Goal: Information Seeking & Learning: Learn about a topic

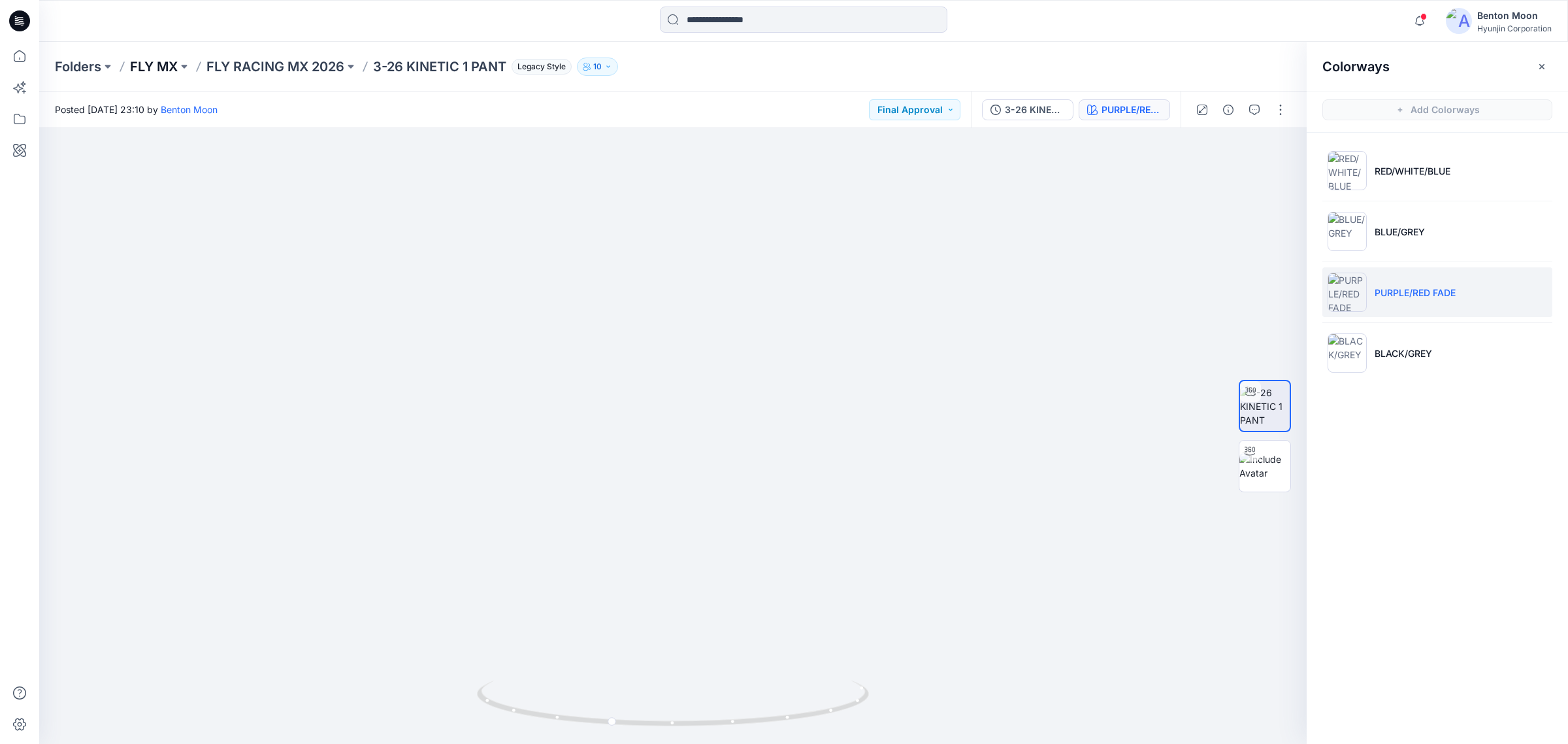
click at [158, 64] on p "FLY MX" at bounding box center [154, 67] width 48 height 18
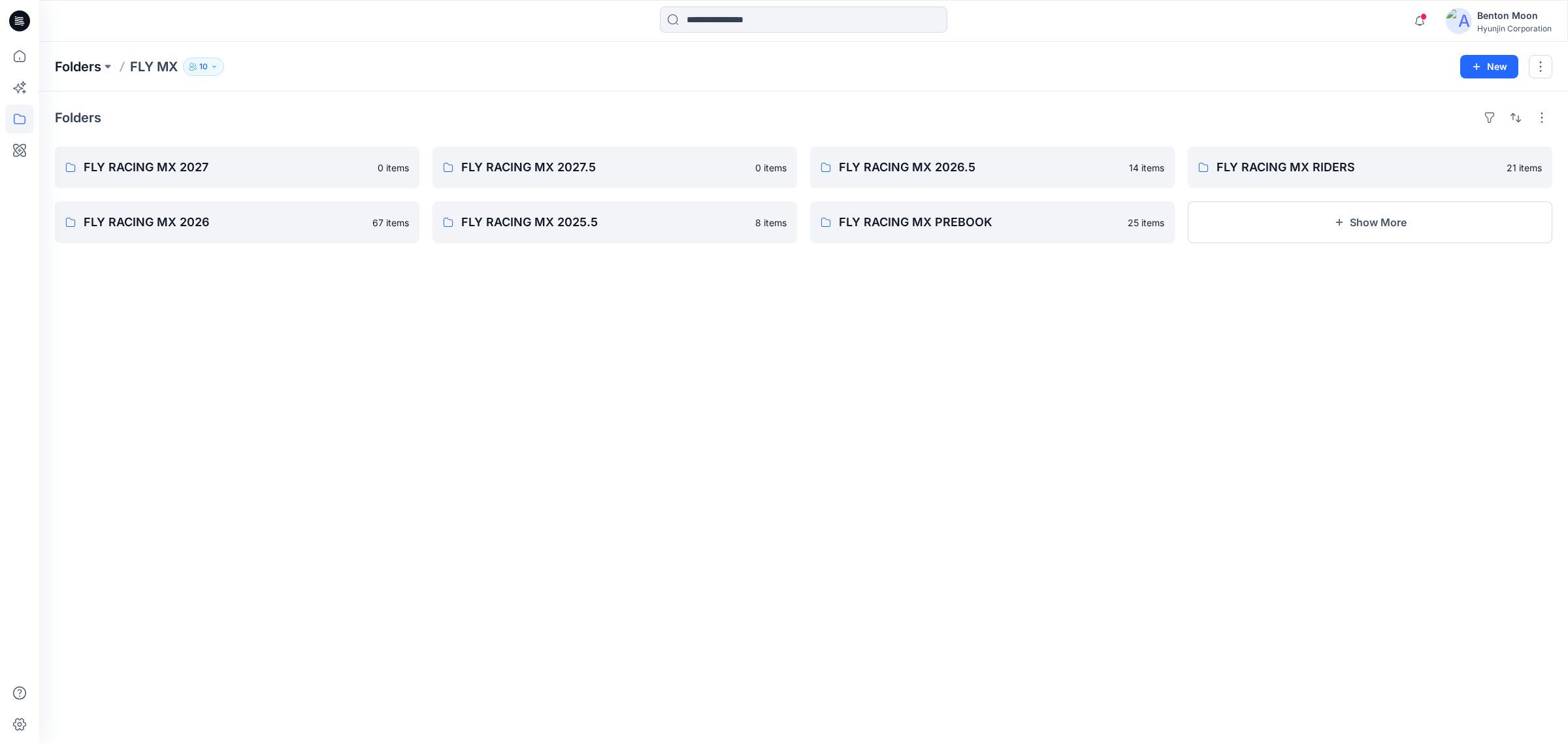
click at [88, 70] on p "Folders" at bounding box center [78, 67] width 47 height 18
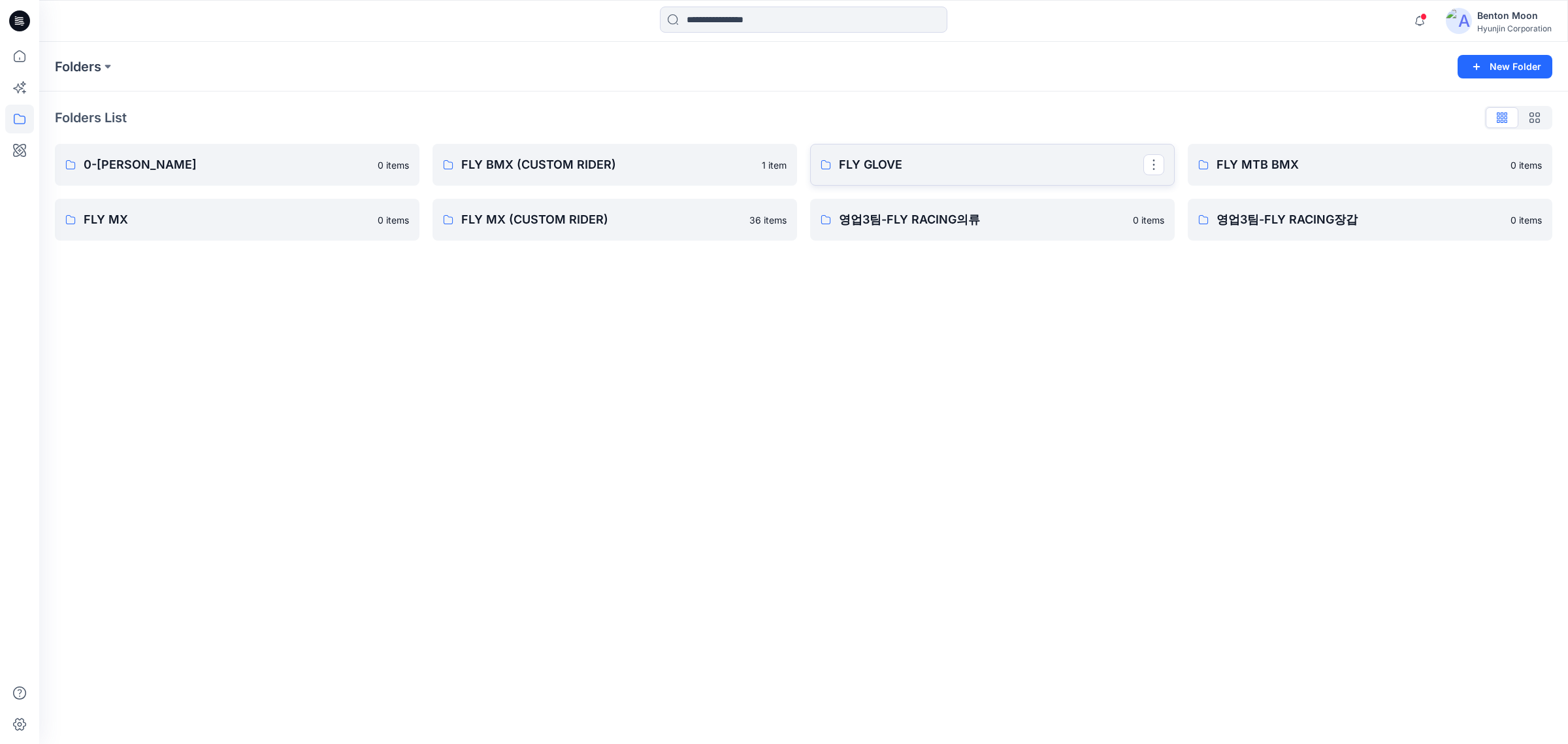
click at [897, 180] on link "FLY GLOVE" at bounding box center [993, 165] width 365 height 42
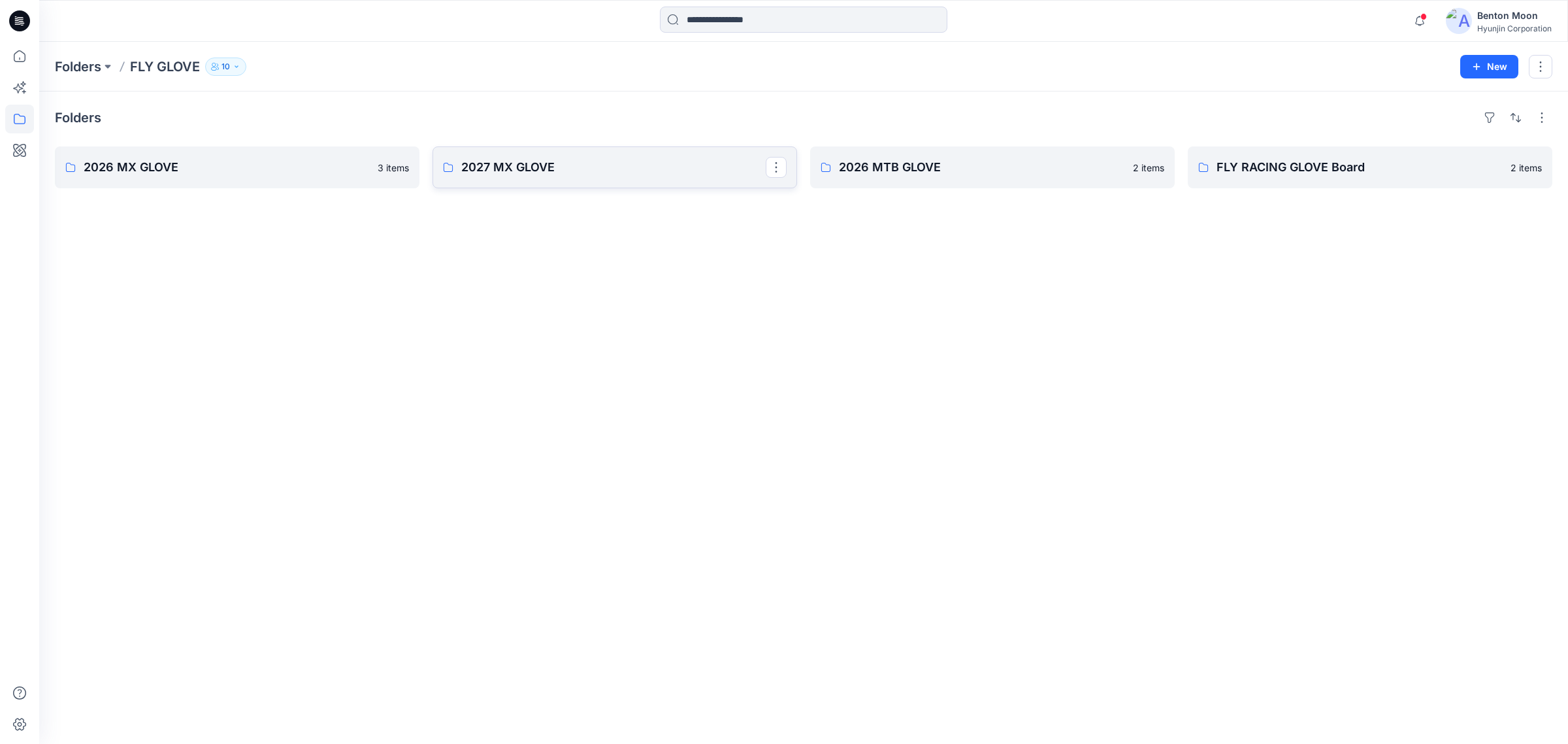
click at [547, 164] on p "2027 MX GLOVE" at bounding box center [614, 168] width 305 height 18
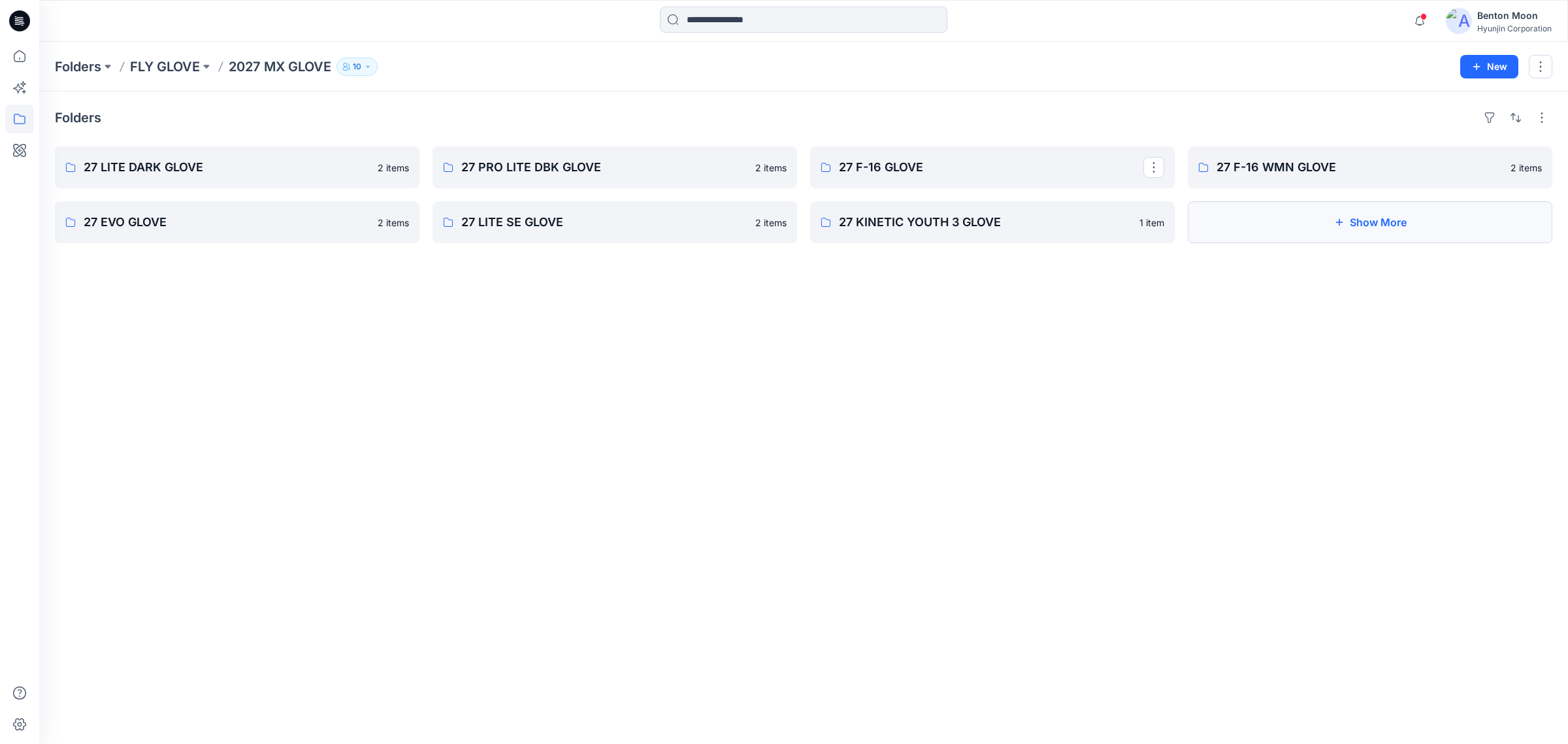
click at [1256, 204] on button "Show More" at bounding box center [1370, 222] width 365 height 42
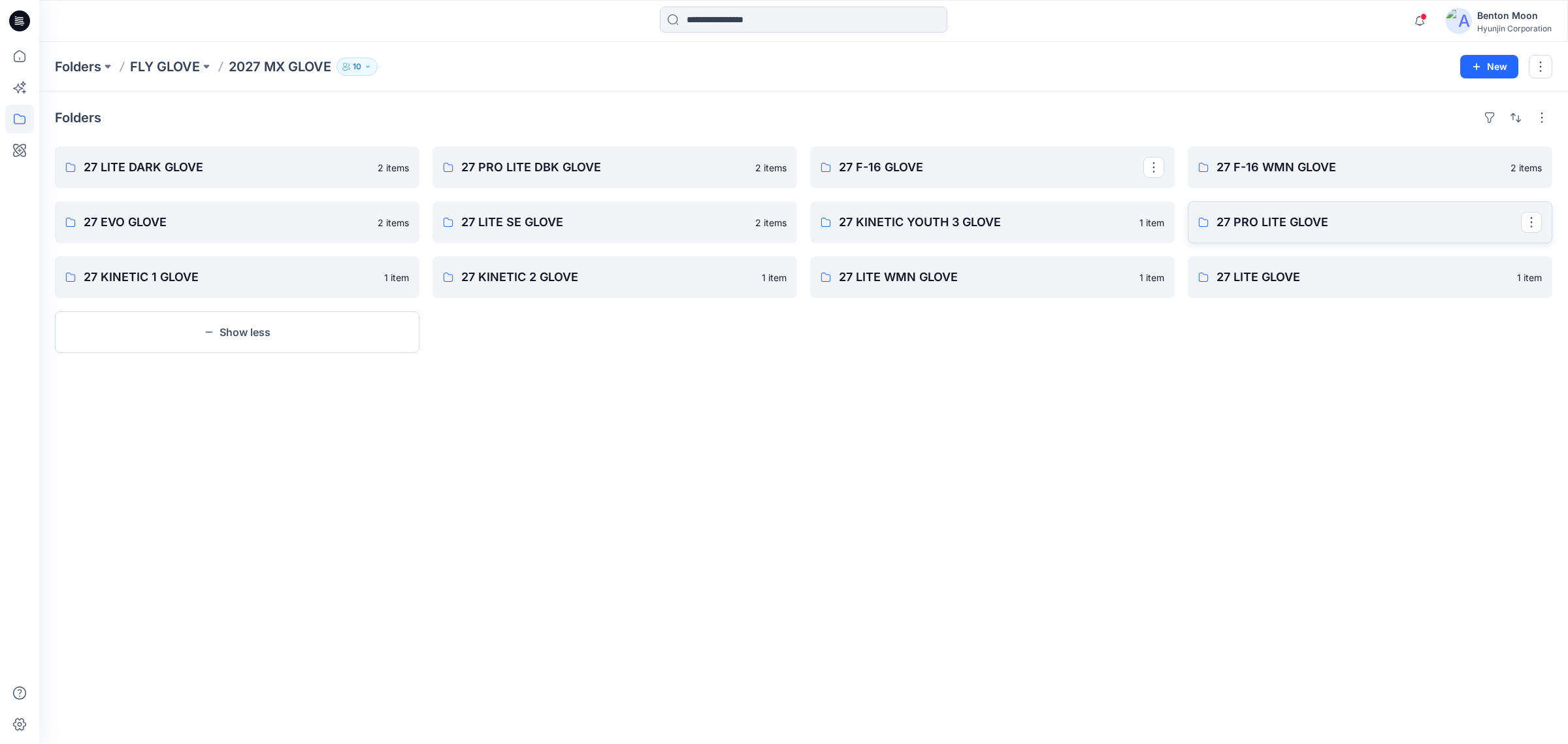
click at [1232, 207] on link "27 PRO LITE GLOVE" at bounding box center [1370, 222] width 365 height 42
click at [1220, 276] on p "27 LITE GLOVE" at bounding box center [1369, 277] width 305 height 18
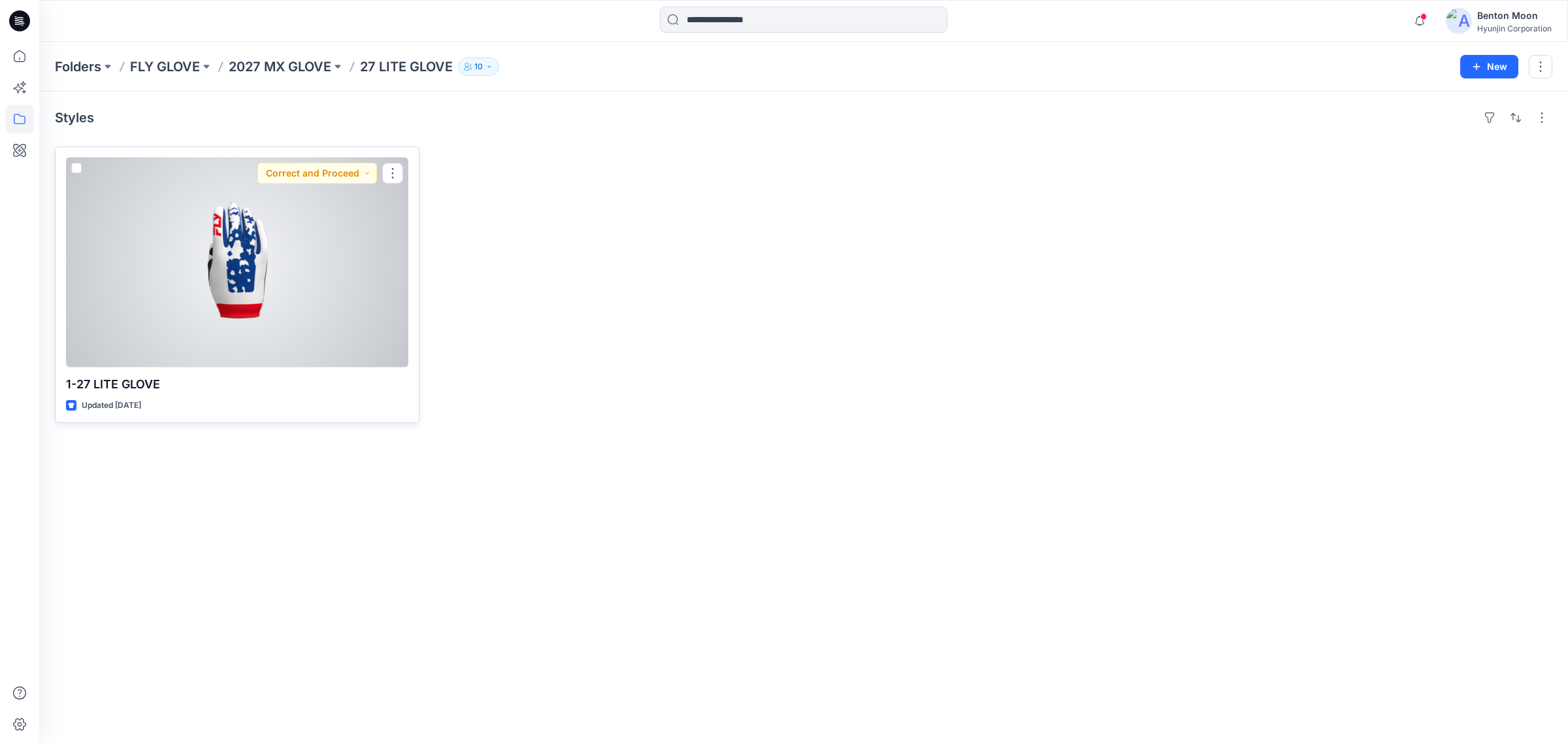
click at [185, 231] on div at bounding box center [236, 262] width 342 height 210
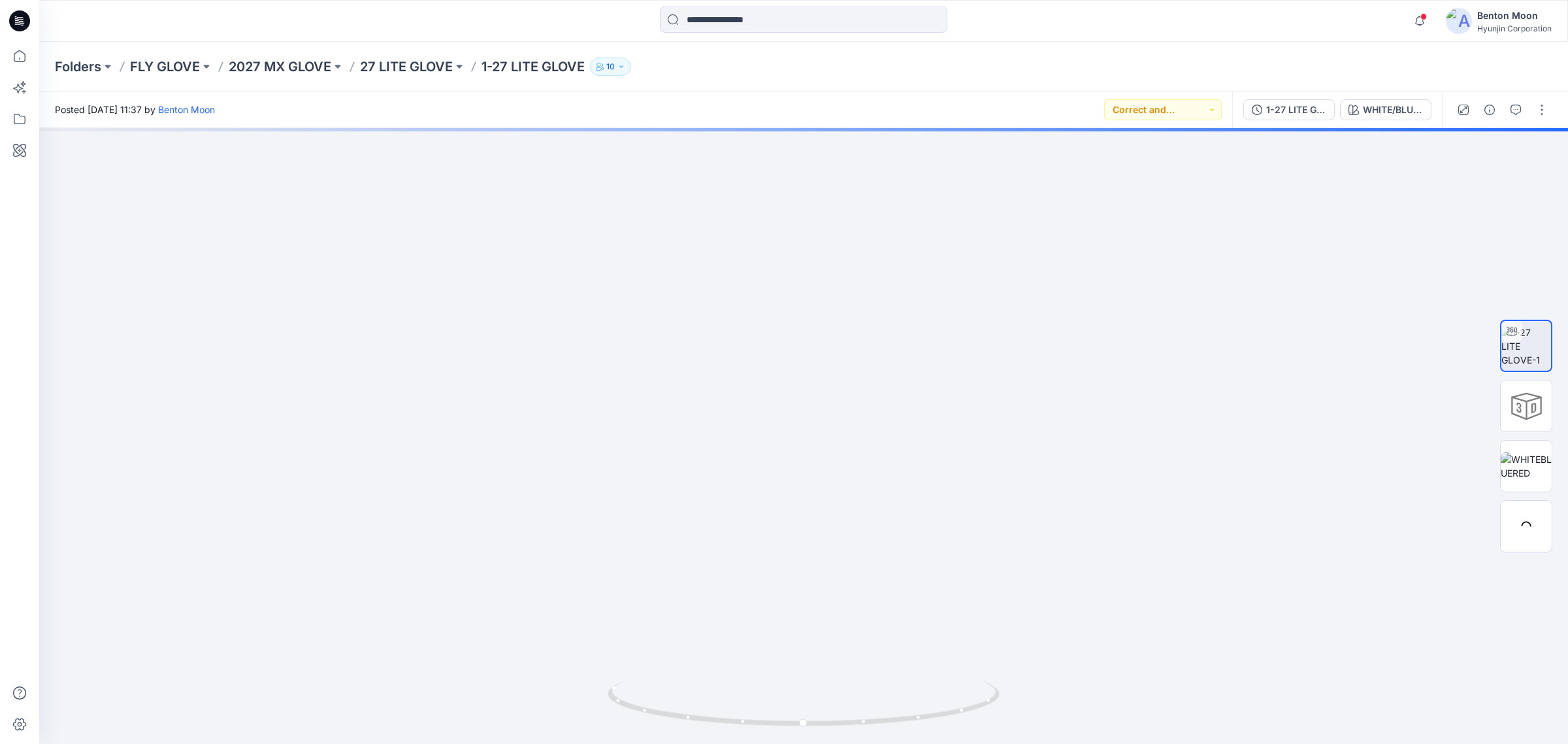
drag, startPoint x: 892, startPoint y: 698, endPoint x: 1349, endPoint y: 12, distance: 824.3
click at [698, 681] on icon at bounding box center [805, 705] width 395 height 49
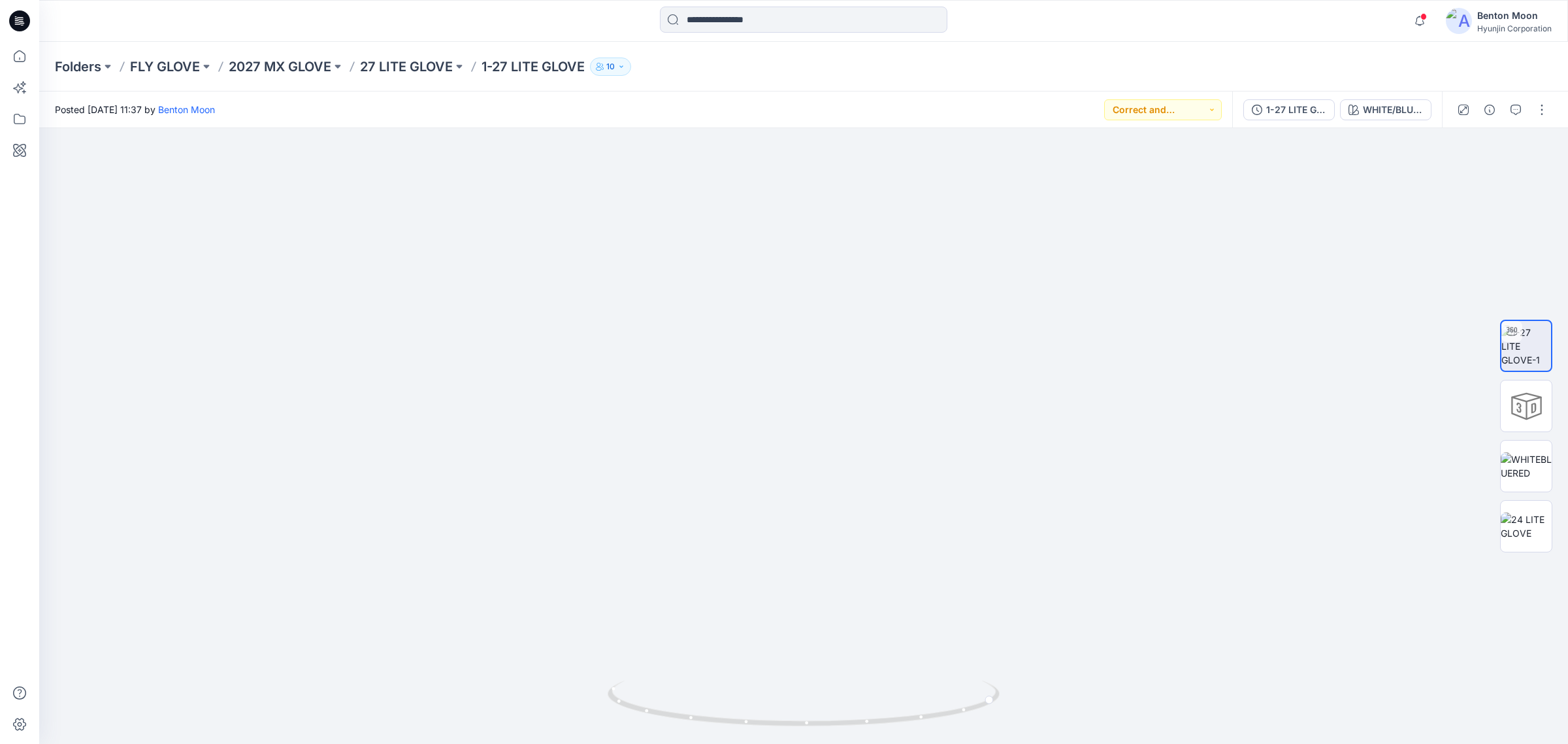
drag, startPoint x: 881, startPoint y: 616, endPoint x: 0, endPoint y: 576, distance: 881.9
click at [727, 630] on img at bounding box center [803, 423] width 428 height 642
click at [569, 659] on div at bounding box center [804, 436] width 1529 height 616
click at [625, 646] on img at bounding box center [803, 423] width 428 height 642
click at [648, 649] on img at bounding box center [803, 423] width 428 height 642
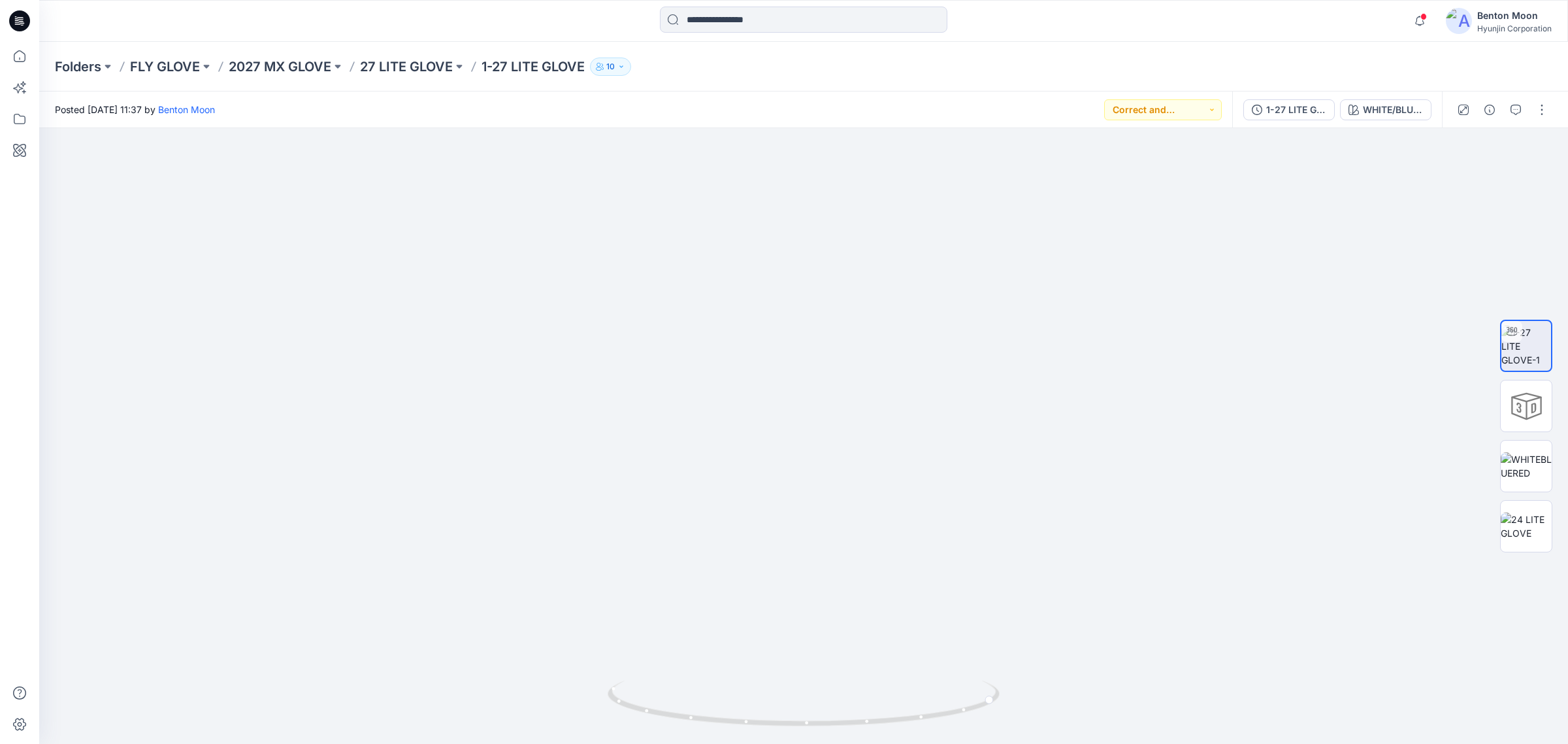
click at [725, 638] on img at bounding box center [803, 423] width 428 height 642
click at [702, 686] on div at bounding box center [804, 436] width 1529 height 616
click at [703, 686] on icon at bounding box center [805, 705] width 395 height 49
click at [769, 688] on icon at bounding box center [805, 705] width 395 height 49
drag, startPoint x: 876, startPoint y: 558, endPoint x: 743, endPoint y: 609, distance: 142.4
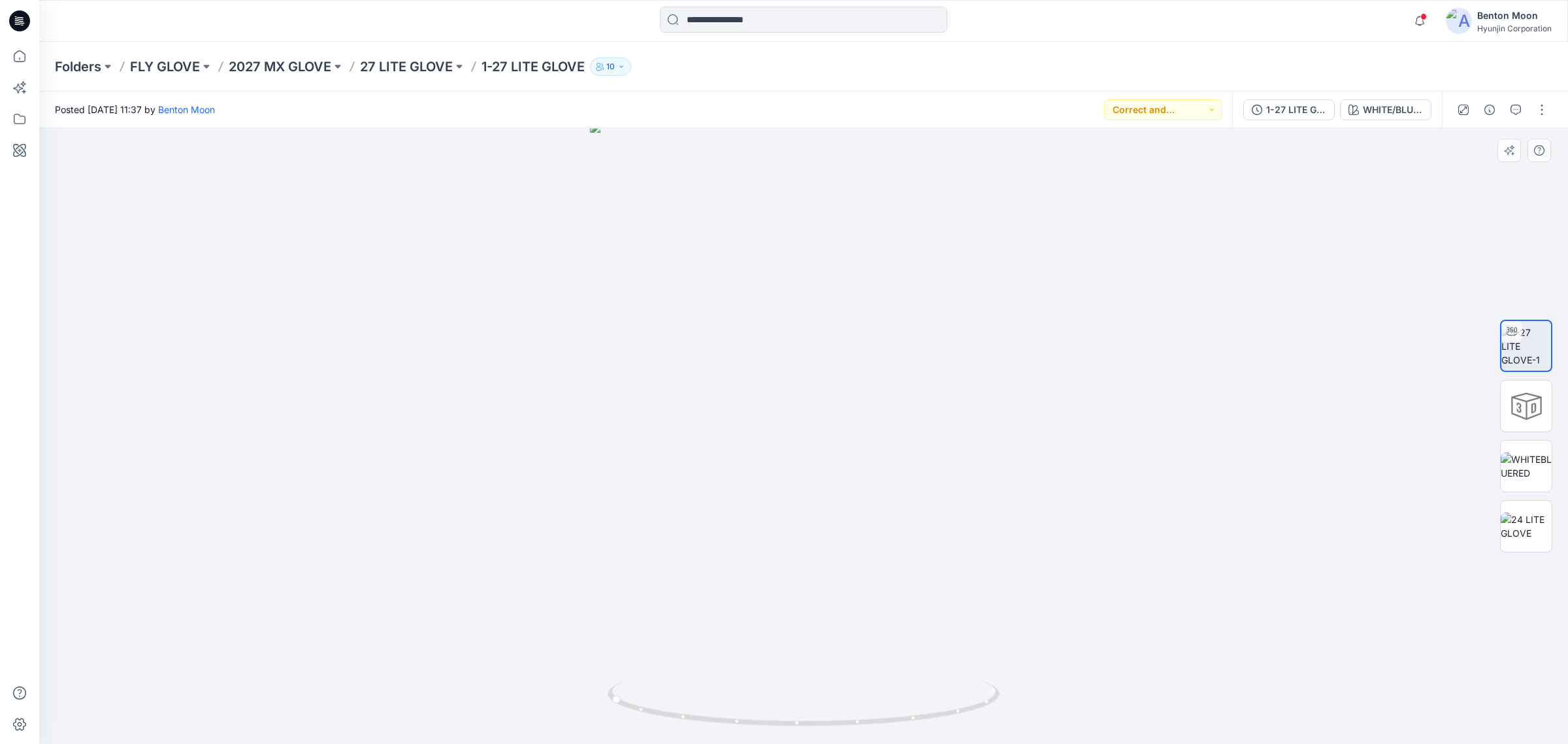
click at [660, 576] on img at bounding box center [803, 433] width 428 height 622
drag, startPoint x: 755, startPoint y: 613, endPoint x: 841, endPoint y: 663, distance: 99.5
click at [621, 632] on img at bounding box center [803, 436] width 428 height 618
drag, startPoint x: 847, startPoint y: 664, endPoint x: 853, endPoint y: 703, distance: 39.5
click at [746, 682] on div at bounding box center [804, 436] width 1529 height 616
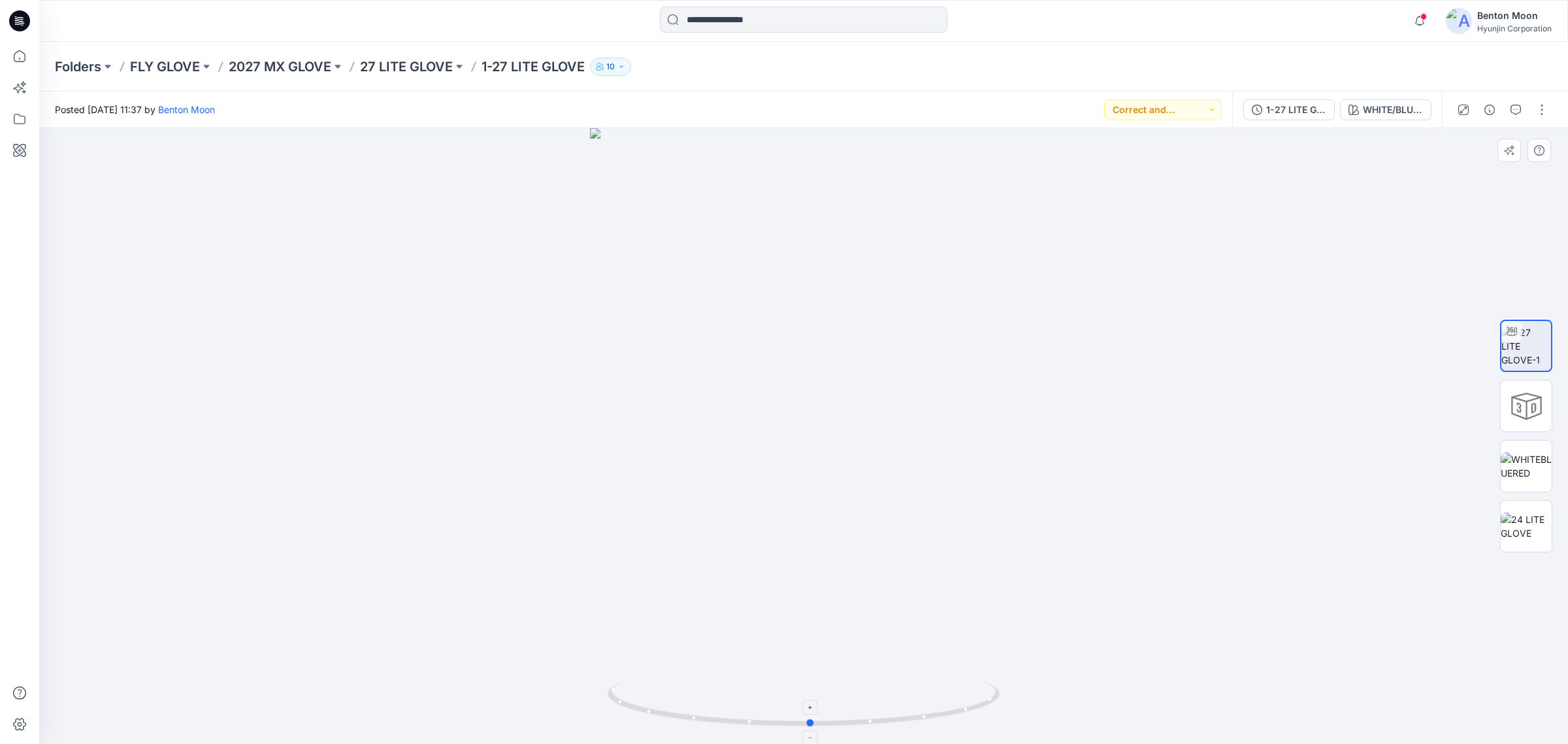
drag, startPoint x: 853, startPoint y: 703, endPoint x: 652, endPoint y: 682, distance: 202.1
click at [652, 684] on icon at bounding box center [805, 705] width 395 height 49
click at [397, 62] on p "27 LITE GLOVE" at bounding box center [406, 67] width 93 height 18
